Goal: Download file/media

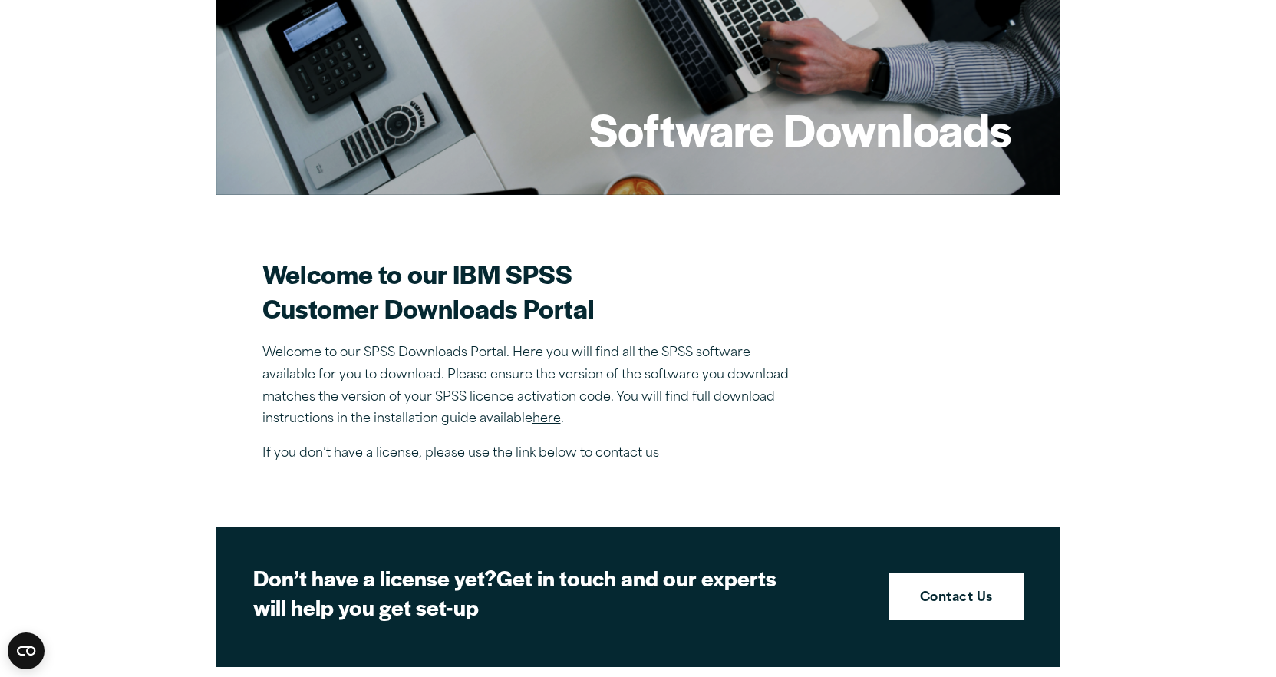
scroll to position [230, 0]
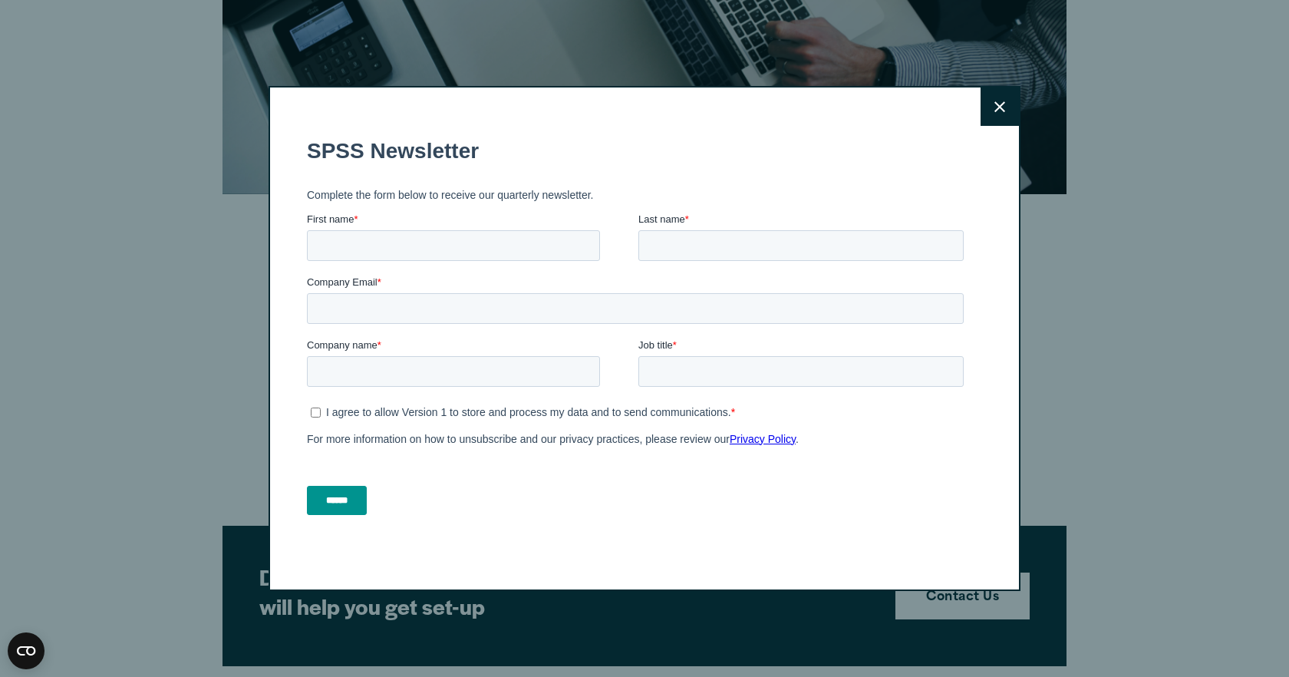
click at [998, 104] on icon at bounding box center [1000, 106] width 11 height 11
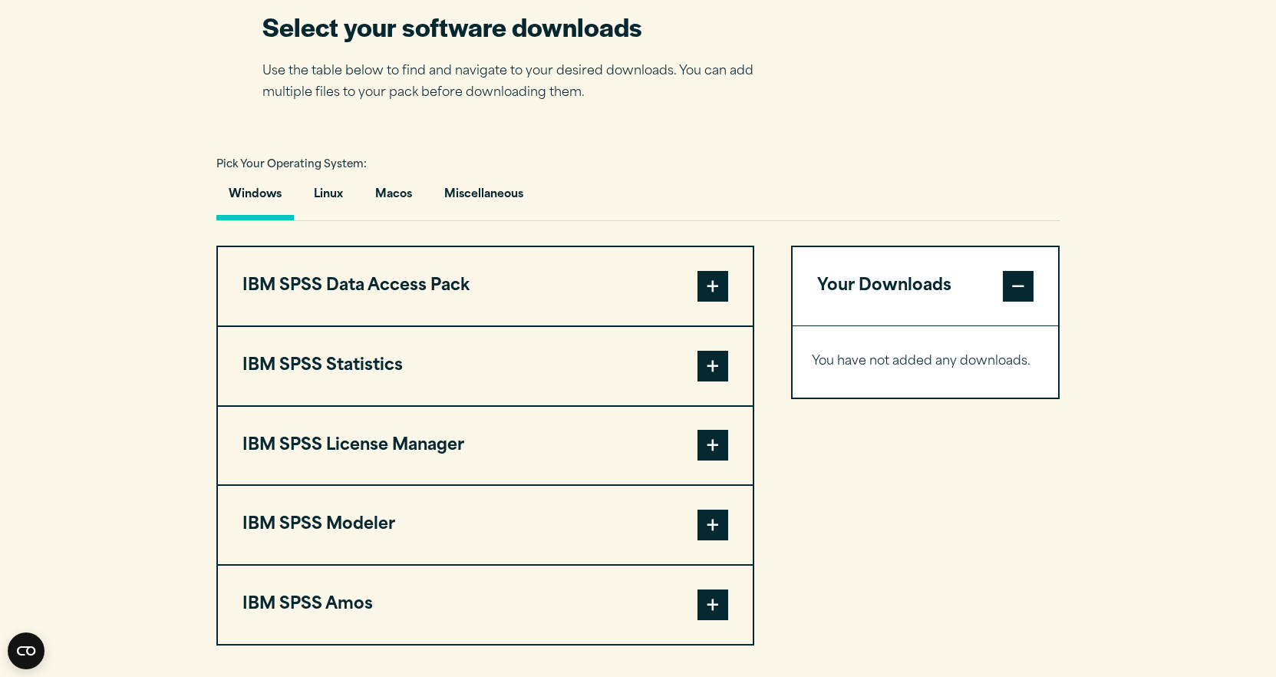
scroll to position [1074, 0]
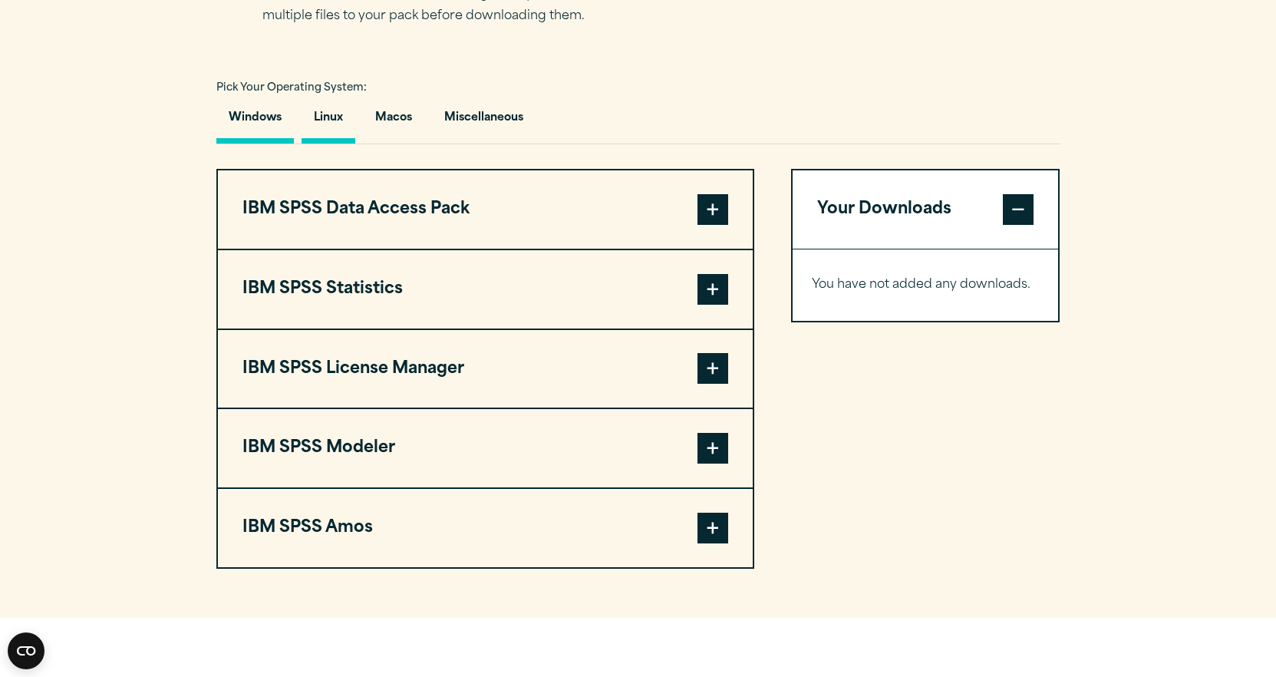
click at [341, 120] on button "Linux" at bounding box center [329, 122] width 54 height 44
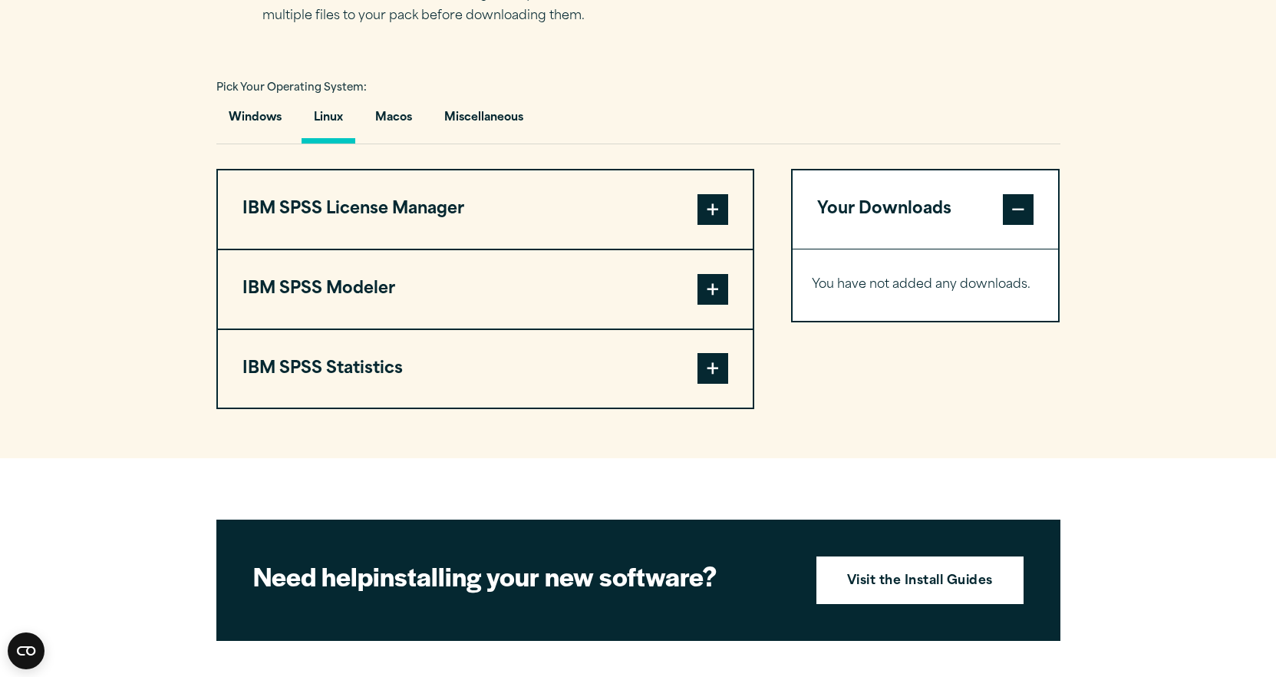
click at [720, 371] on span at bounding box center [713, 368] width 31 height 31
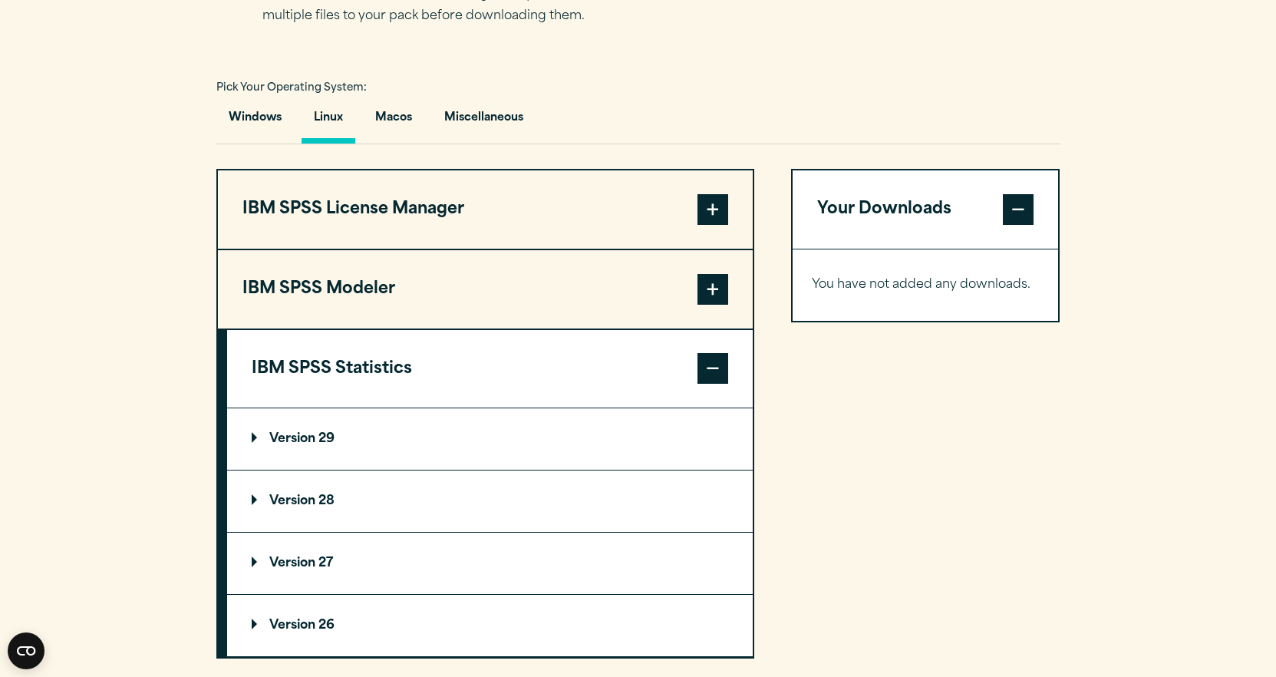
click at [720, 371] on span at bounding box center [713, 368] width 31 height 31
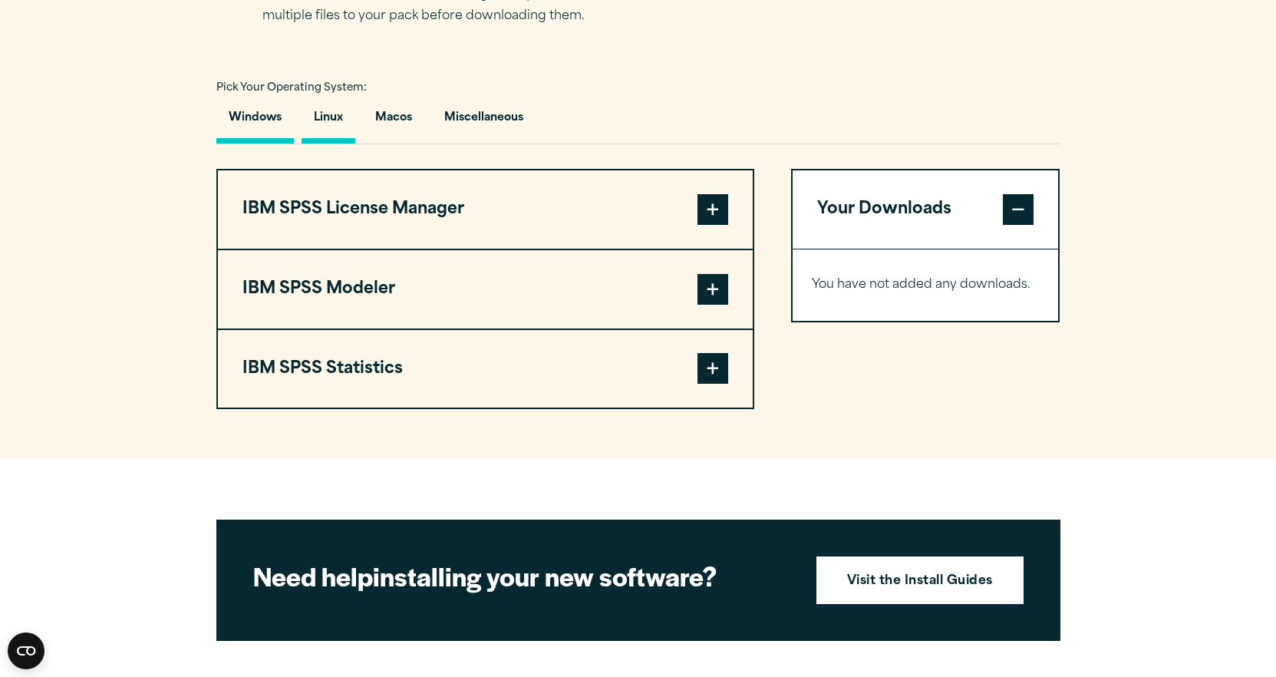
click at [263, 118] on button "Windows" at bounding box center [255, 122] width 78 height 44
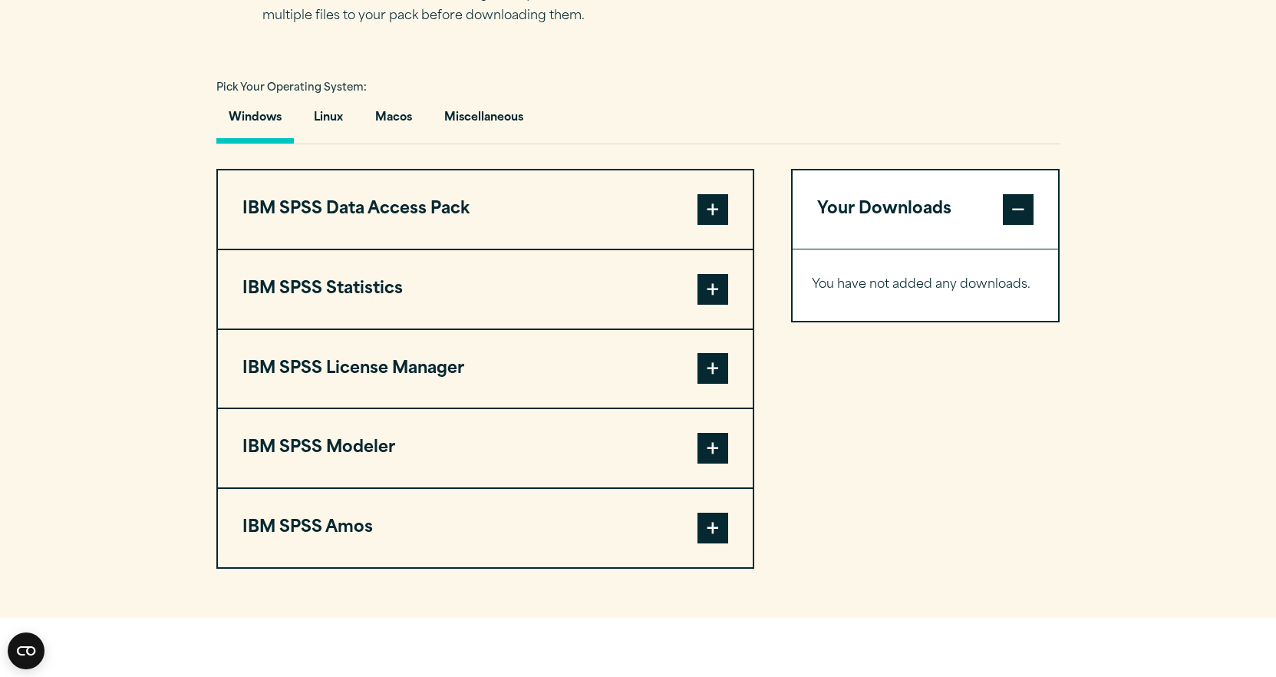
click at [718, 292] on span at bounding box center [713, 289] width 31 height 31
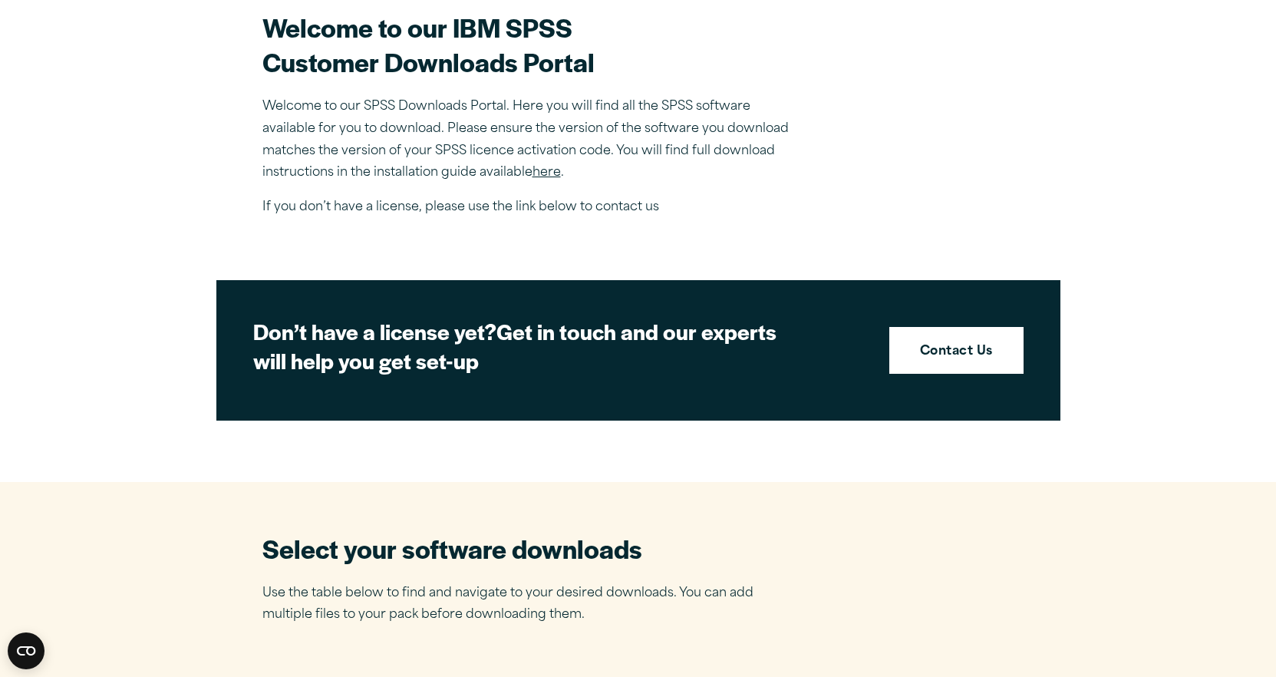
scroll to position [384, 0]
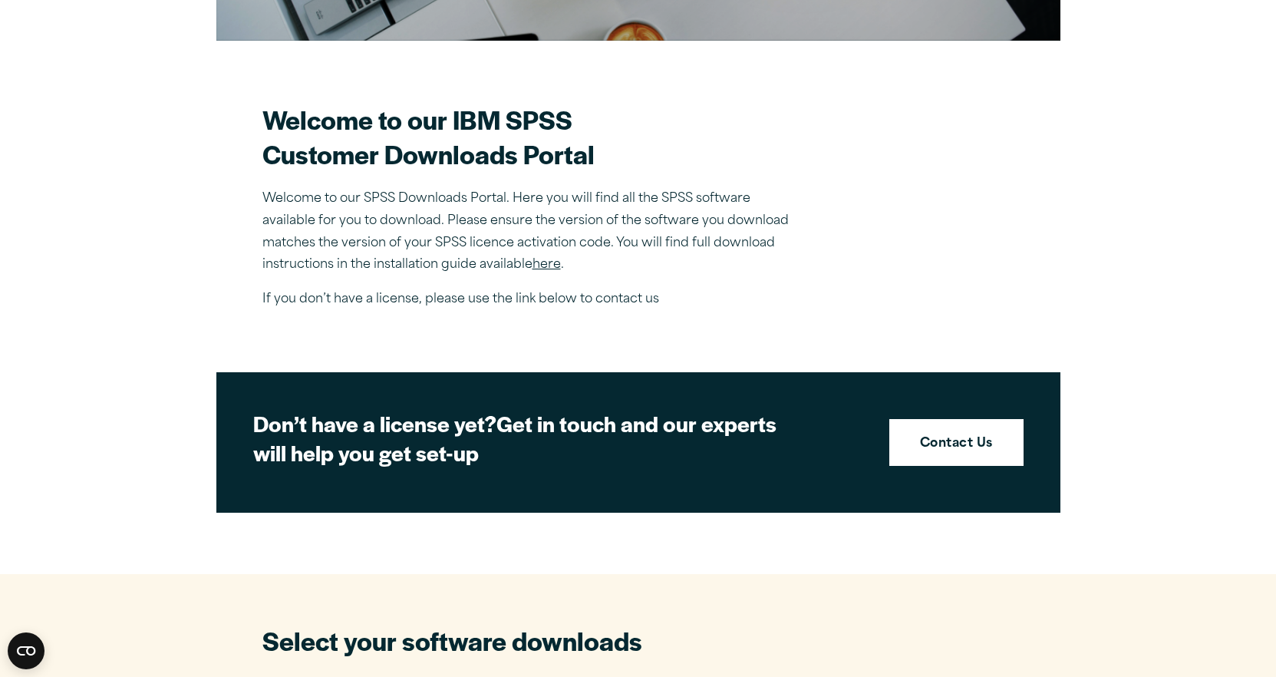
click at [553, 264] on link "here" at bounding box center [547, 265] width 28 height 12
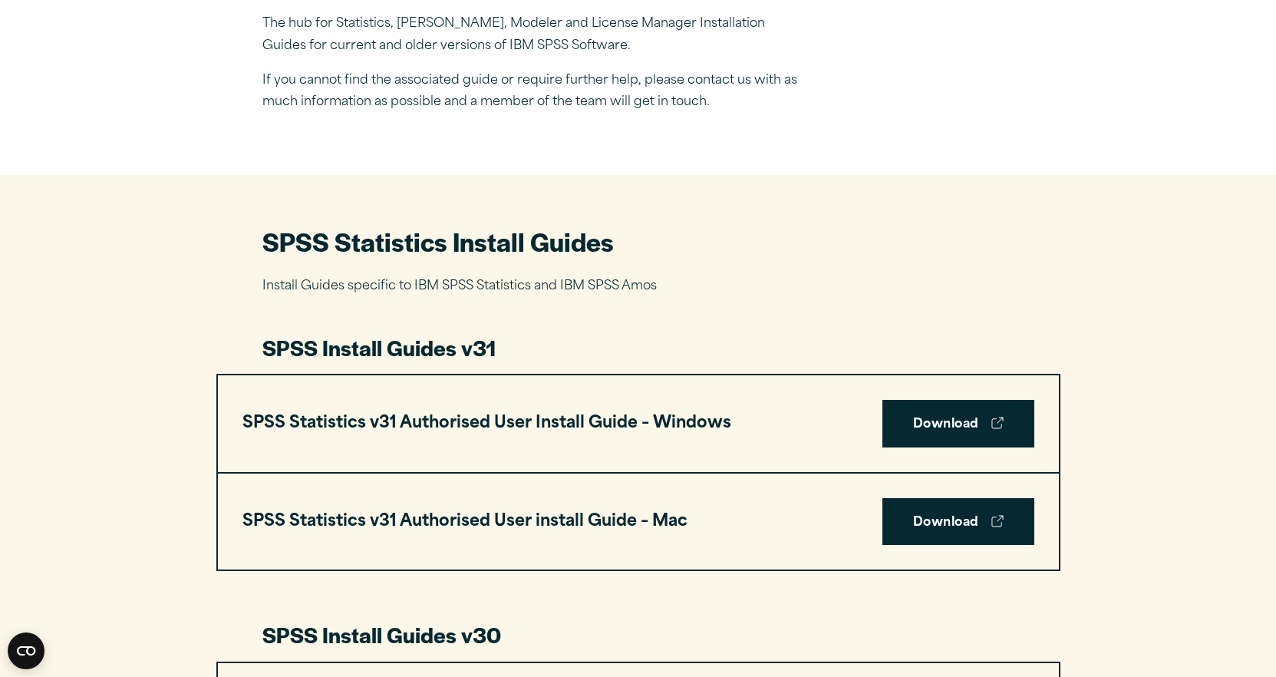
scroll to position [537, 0]
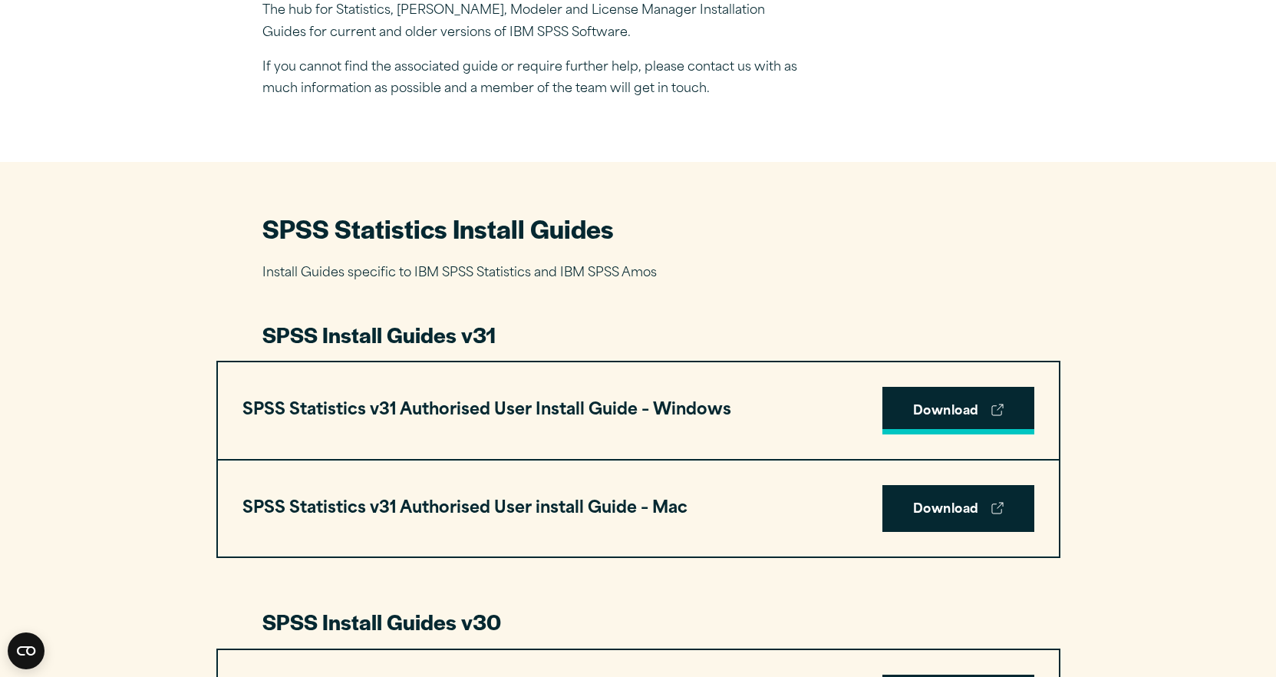
click at [947, 414] on link "Download" at bounding box center [959, 411] width 152 height 48
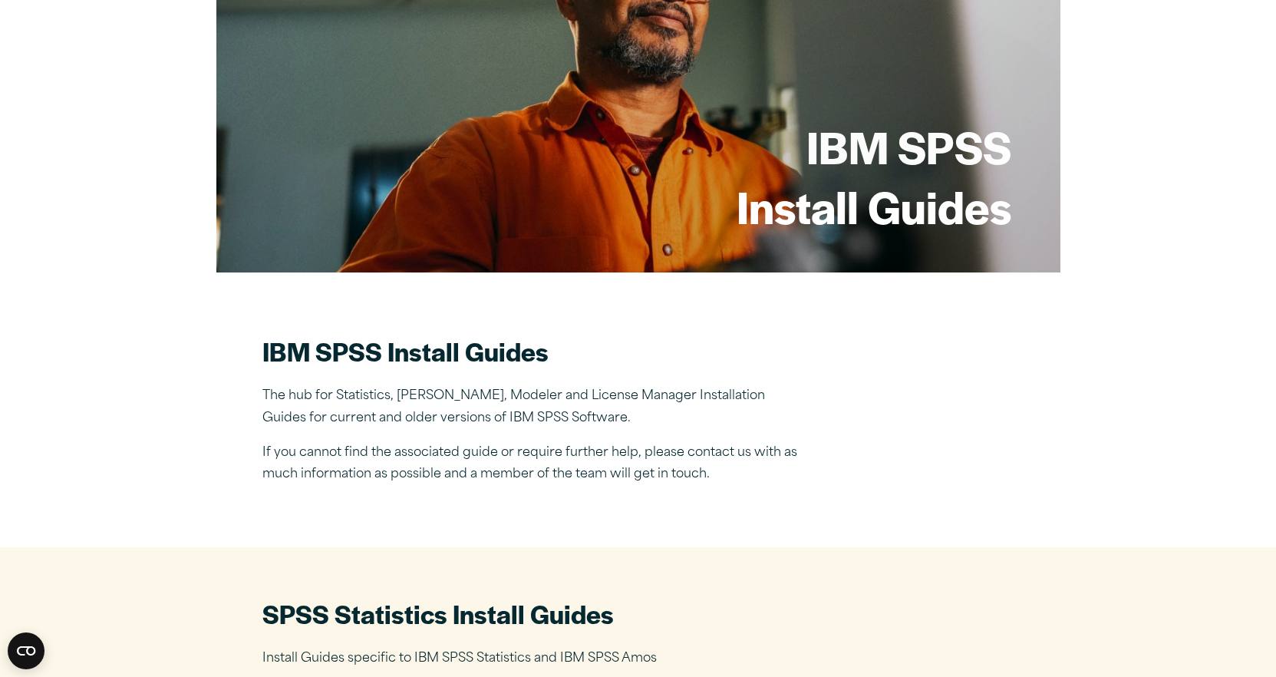
scroll to position [153, 0]
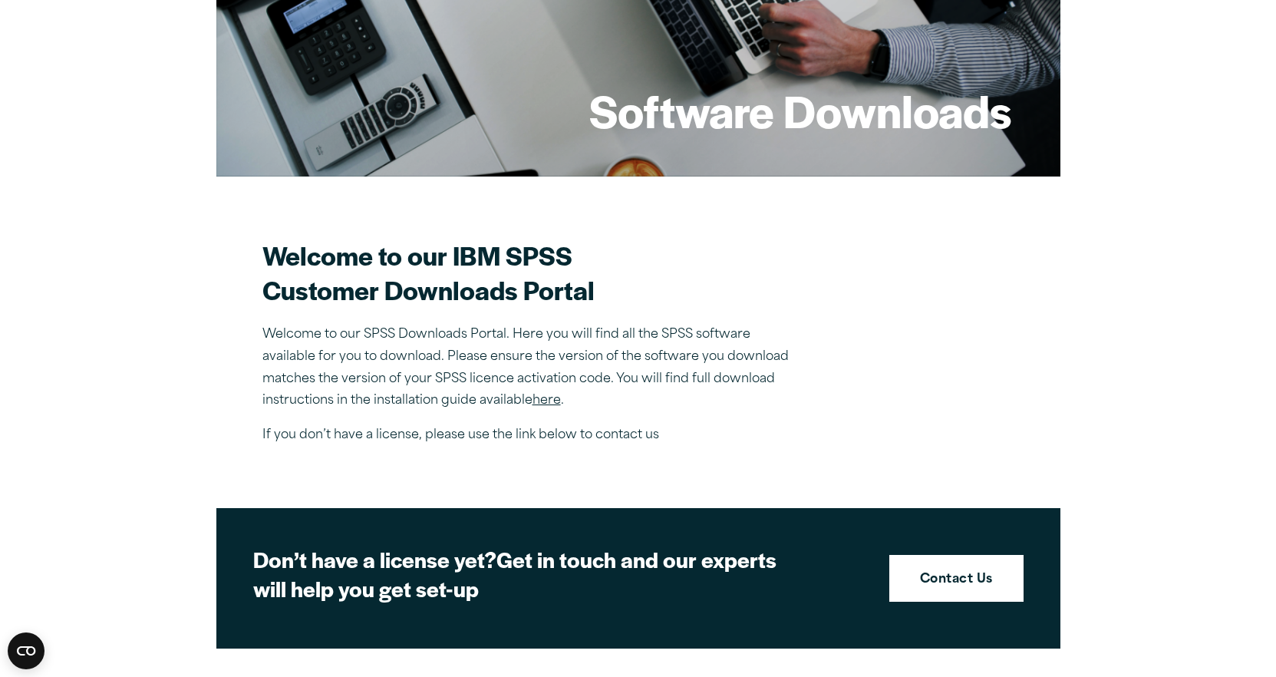
scroll to position [230, 0]
